Goal: Use online tool/utility: Utilize a website feature to perform a specific function

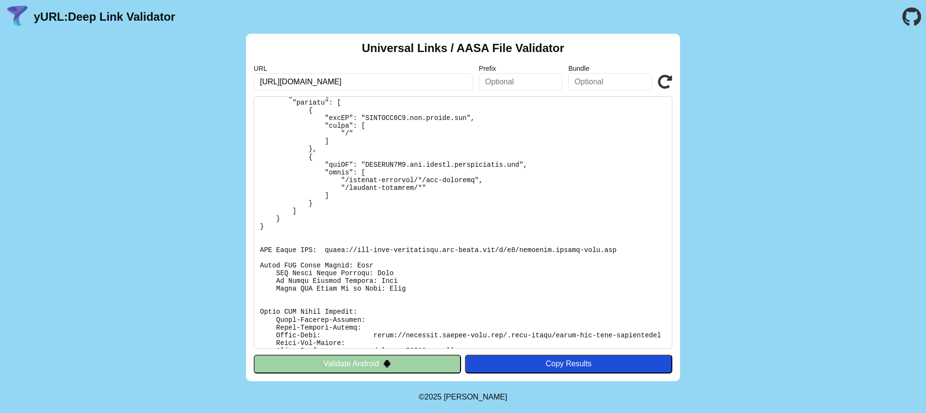
scroll to position [164, 0]
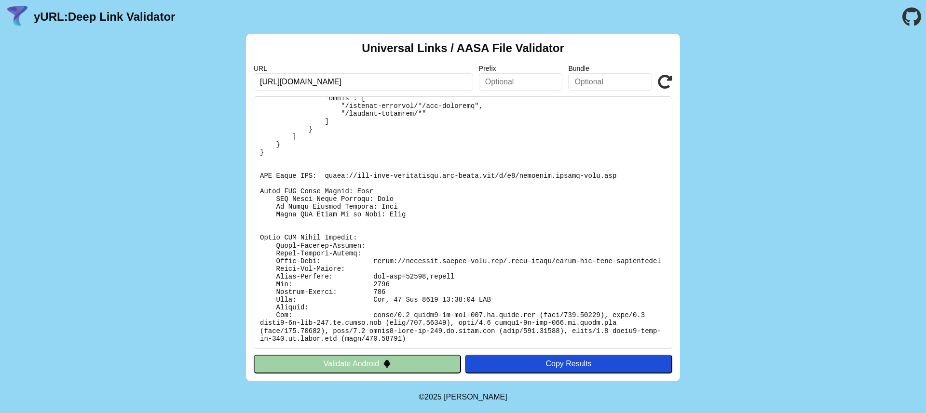
click at [669, 83] on icon at bounding box center [665, 82] width 14 height 14
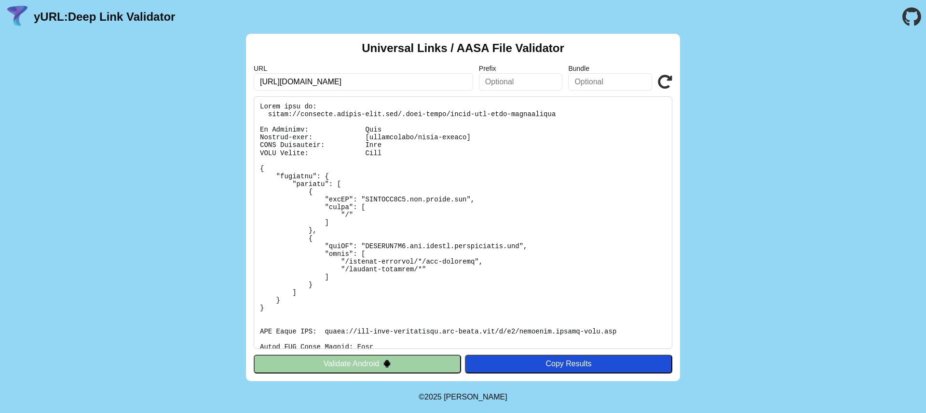
click at [663, 75] on icon at bounding box center [665, 82] width 14 height 14
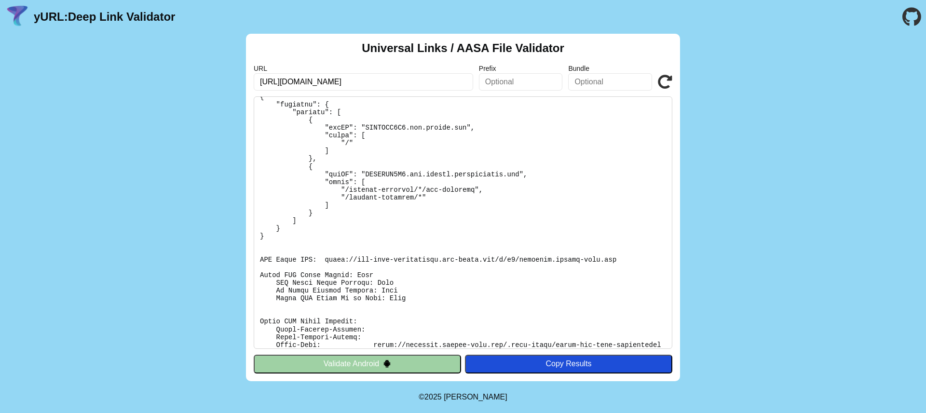
scroll to position [91, 0]
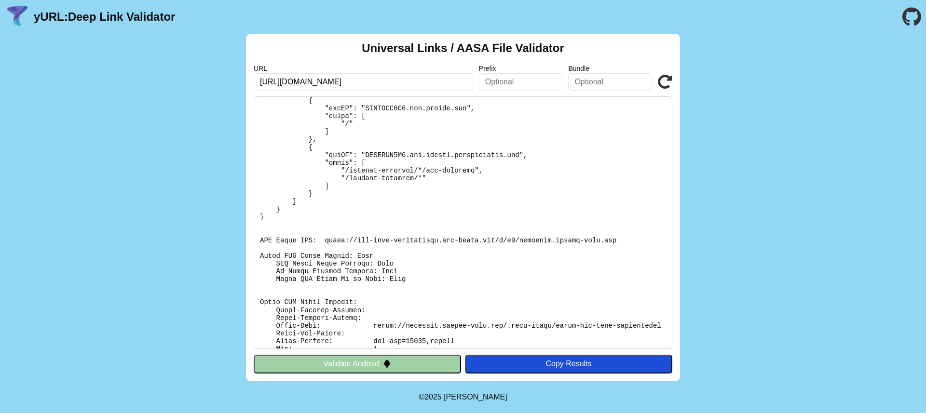
click at [346, 87] on input "[URL][DOMAIN_NAME]" at bounding box center [364, 81] width 220 height 17
paste input "beneat.co"
type input "https://beneat.co/"
click at [669, 83] on icon at bounding box center [665, 82] width 14 height 14
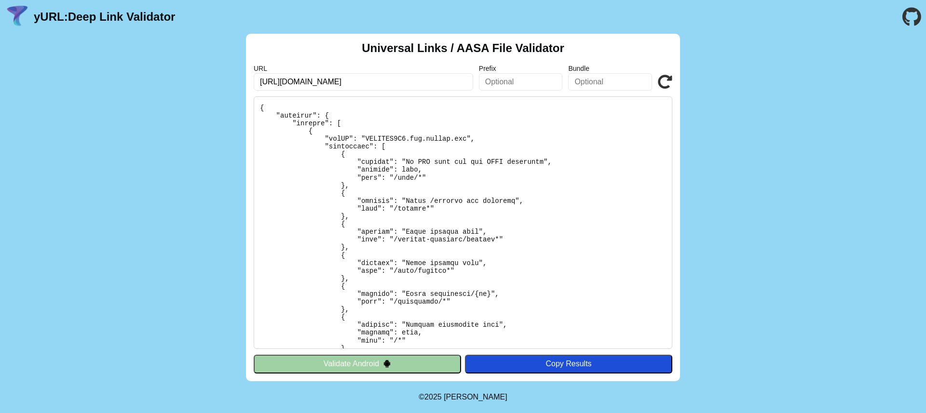
scroll to position [398, 0]
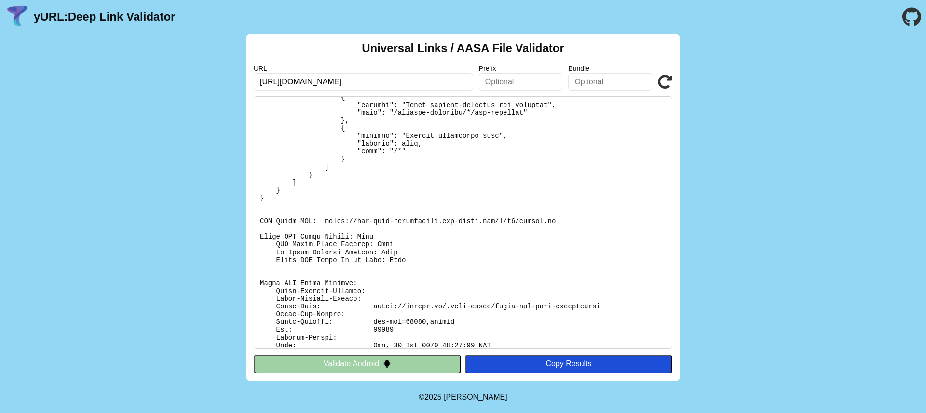
click at [518, 359] on button "Copy Results" at bounding box center [568, 364] width 207 height 18
click at [513, 270] on pre at bounding box center [463, 222] width 419 height 253
click at [440, 236] on pre at bounding box center [463, 222] width 419 height 253
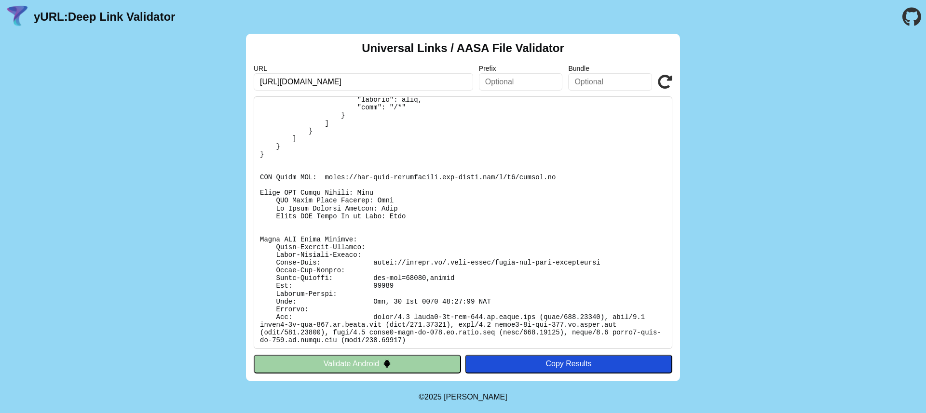
scroll to position [443, 0]
click at [534, 358] on button "Copy Results" at bounding box center [568, 364] width 207 height 18
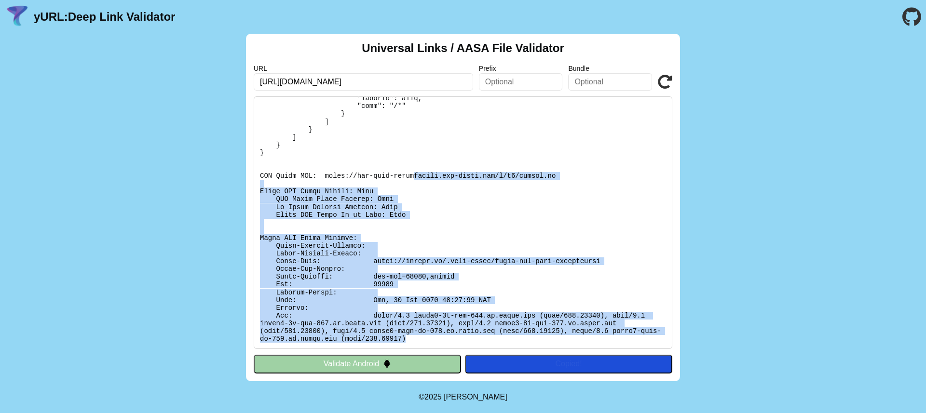
drag, startPoint x: 440, startPoint y: 338, endPoint x: 412, endPoint y: 138, distance: 201.7
click at [413, 162] on pre at bounding box center [463, 222] width 419 height 253
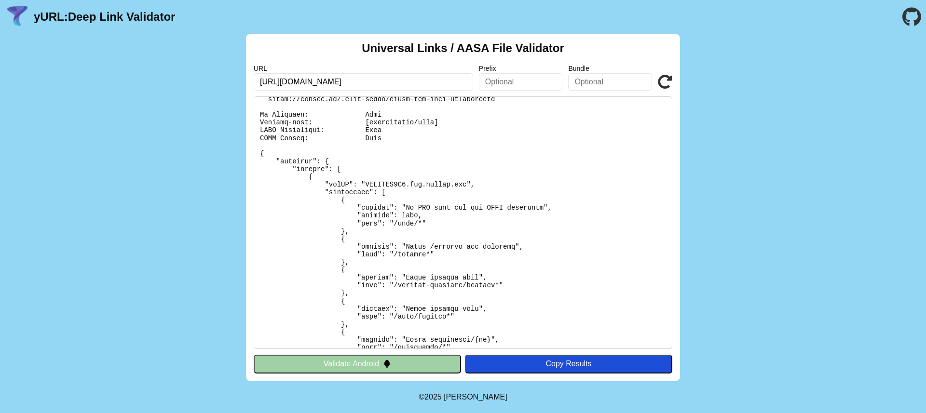
scroll to position [0, 0]
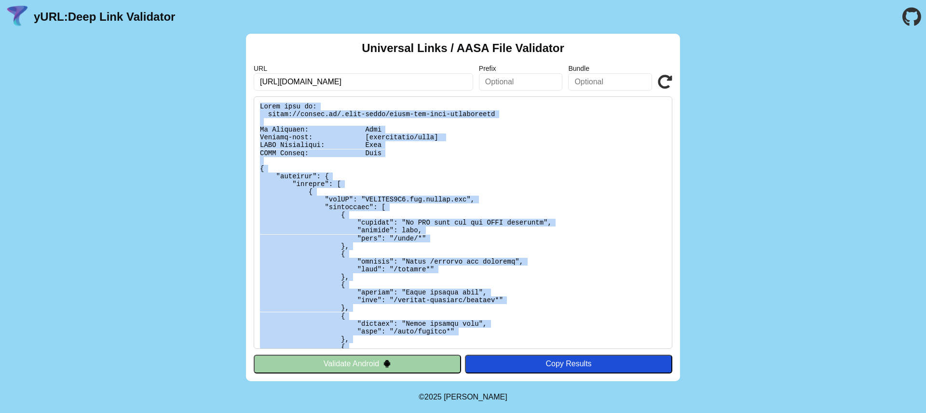
click at [261, 106] on pre at bounding box center [463, 222] width 419 height 253
click at [262, 171] on pre at bounding box center [463, 222] width 419 height 253
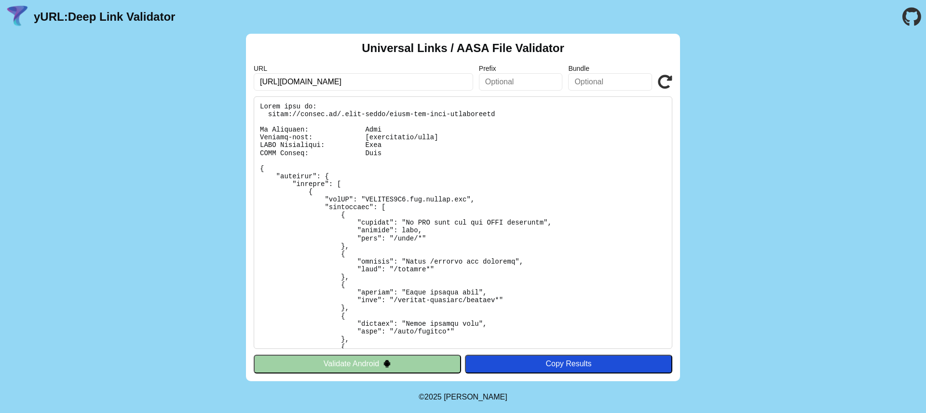
drag, startPoint x: 262, startPoint y: 168, endPoint x: 285, endPoint y: 229, distance: 65.0
click at [286, 239] on pre at bounding box center [463, 222] width 419 height 253
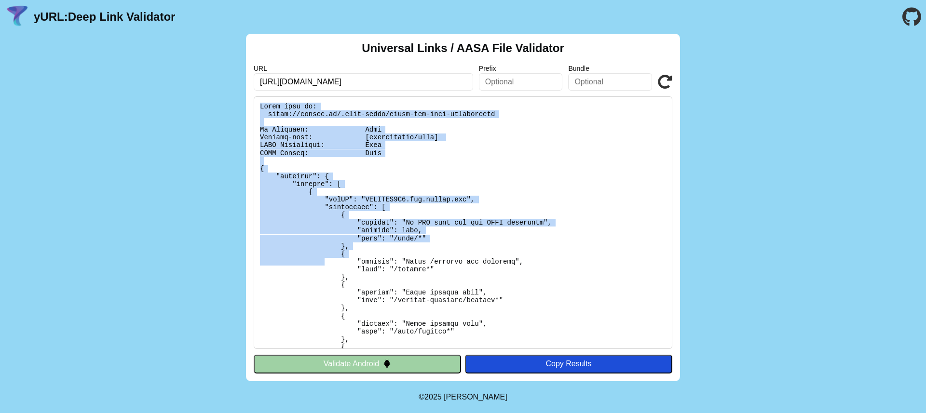
drag, startPoint x: 261, startPoint y: 118, endPoint x: 335, endPoint y: 264, distance: 163.5
click at [328, 265] on pre at bounding box center [463, 222] width 419 height 253
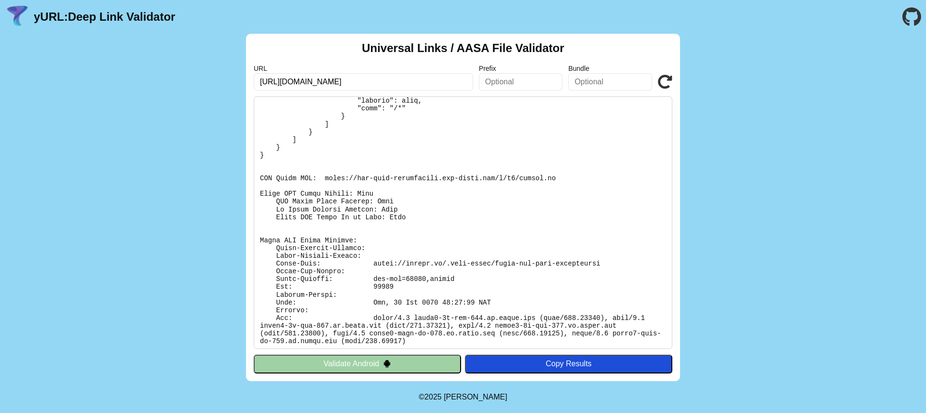
scroll to position [443, 0]
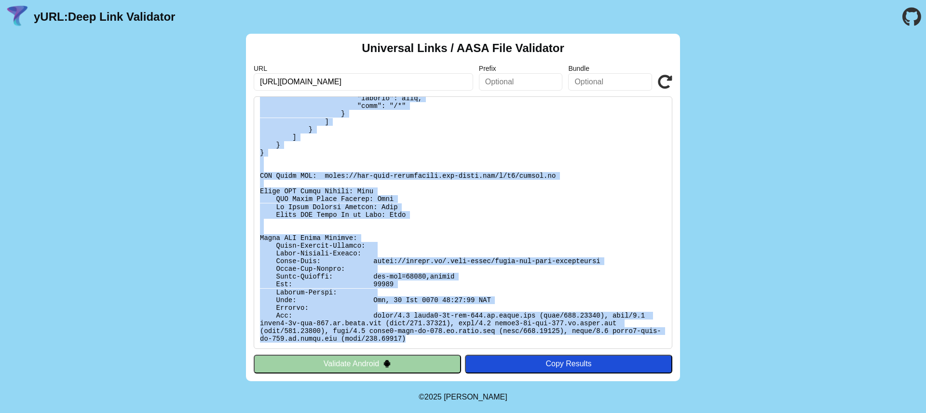
click at [428, 338] on pre at bounding box center [463, 222] width 419 height 253
copy pre "Found file at: https://beneat.co/.well-known/apple-app-site-association No Redi…"
